Goal: Task Accomplishment & Management: Use online tool/utility

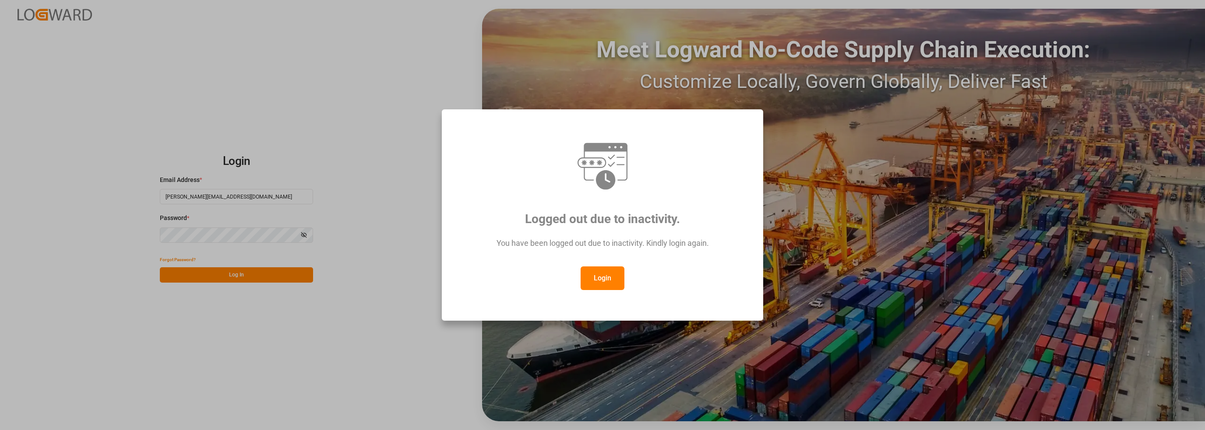
click at [590, 283] on button "Login" at bounding box center [603, 279] width 44 height 24
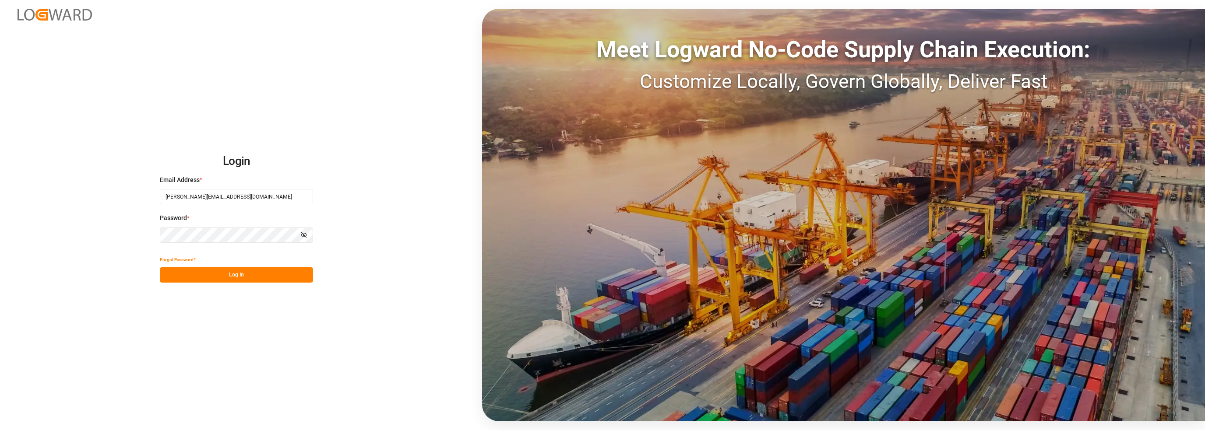
click at [236, 278] on button "Log In" at bounding box center [236, 275] width 153 height 15
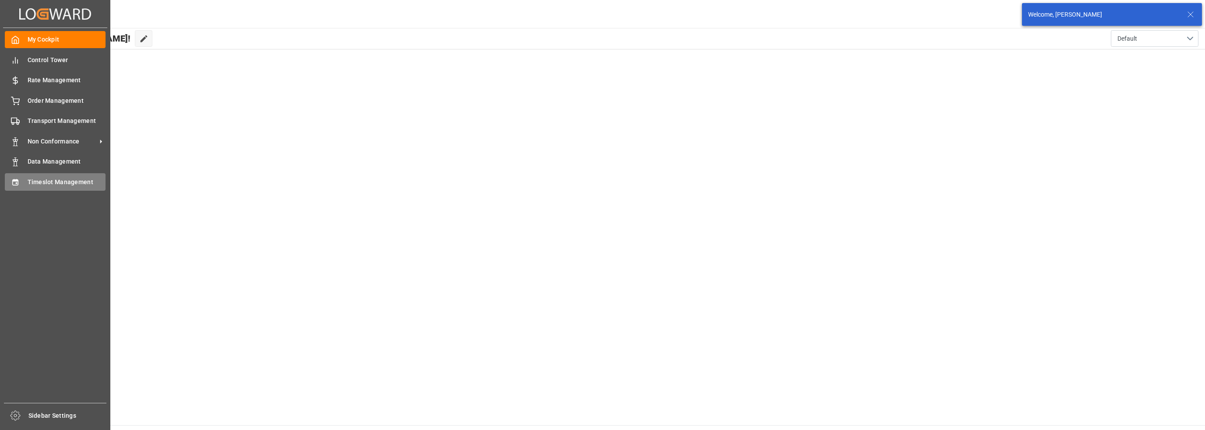
click at [47, 175] on div "Timeslot Management Timeslot Management" at bounding box center [55, 181] width 101 height 17
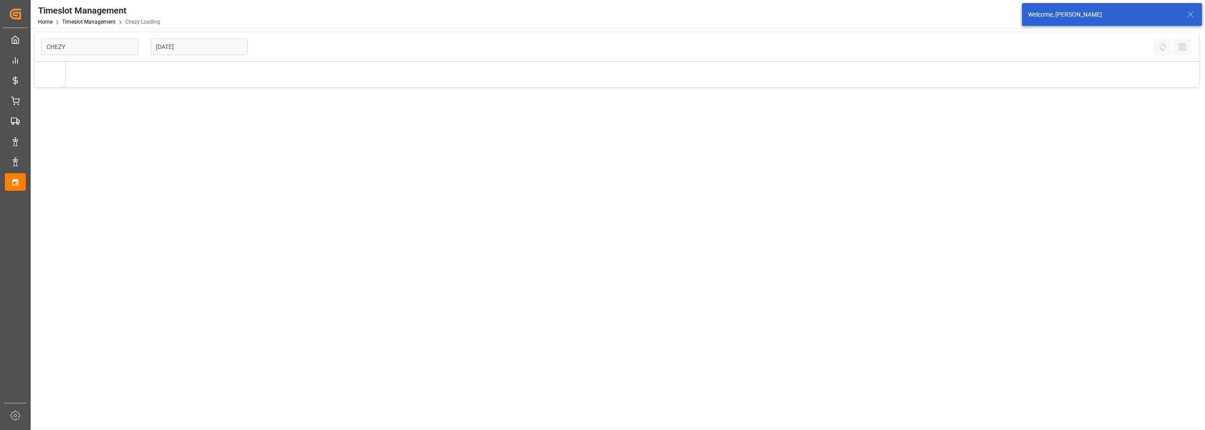
type input "Chezy Loading"
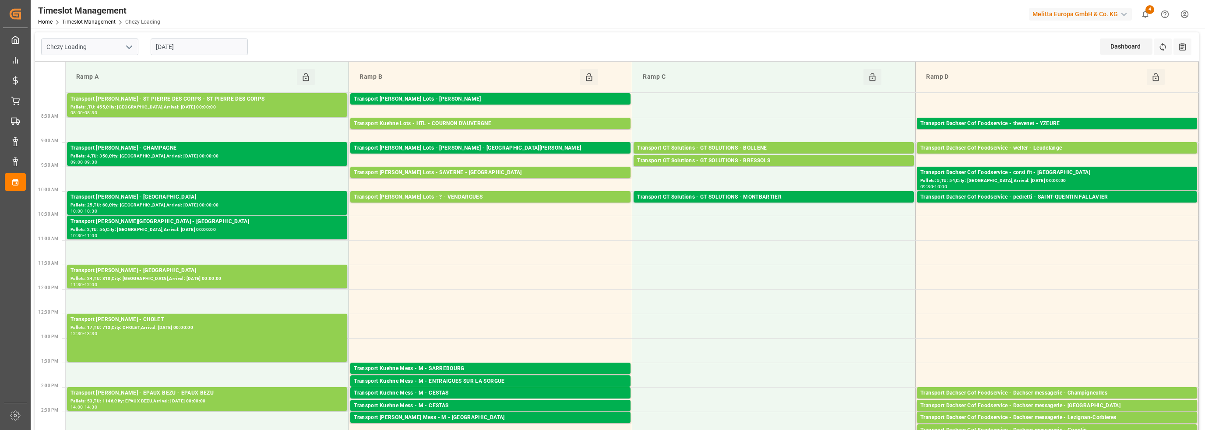
click at [199, 49] on input "[DATE]" at bounding box center [199, 47] width 97 height 17
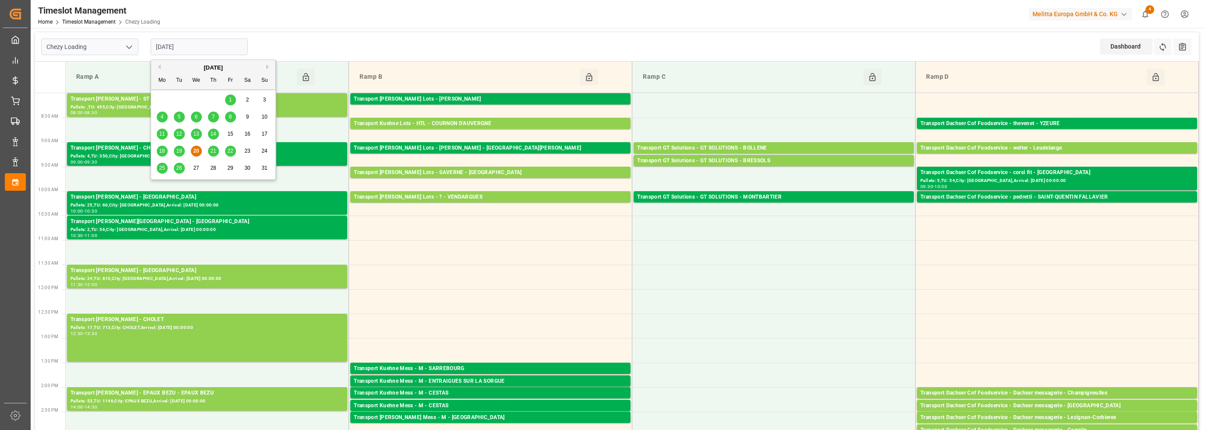
click at [213, 152] on span "21" at bounding box center [213, 151] width 6 height 6
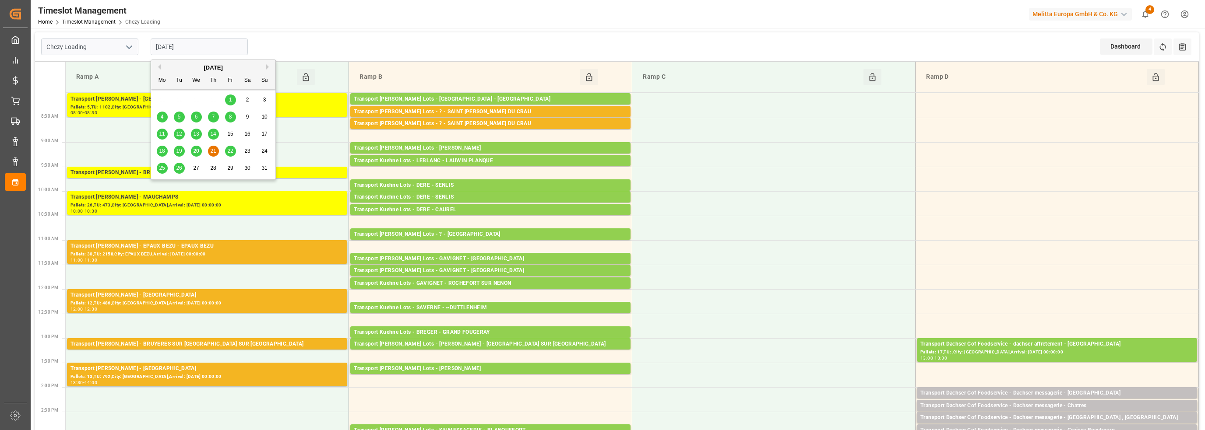
click at [206, 45] on input "[DATE]" at bounding box center [199, 47] width 97 height 17
click at [194, 152] on span "20" at bounding box center [196, 151] width 6 height 6
type input "[DATE]"
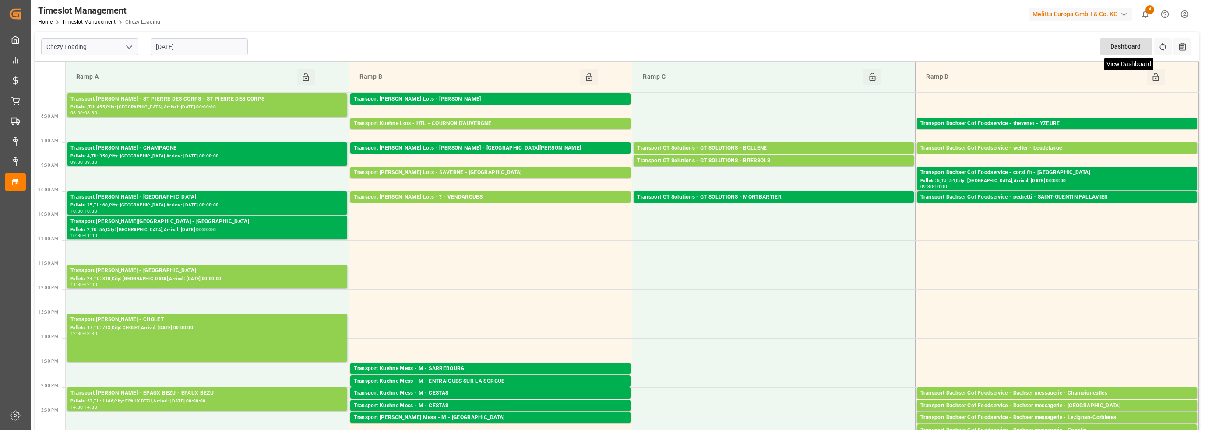
drag, startPoint x: 1167, startPoint y: 49, endPoint x: 1151, endPoint y: 48, distance: 15.8
click at [1166, 49] on icon at bounding box center [1162, 46] width 9 height 9
